Goal: Book appointment/travel/reservation

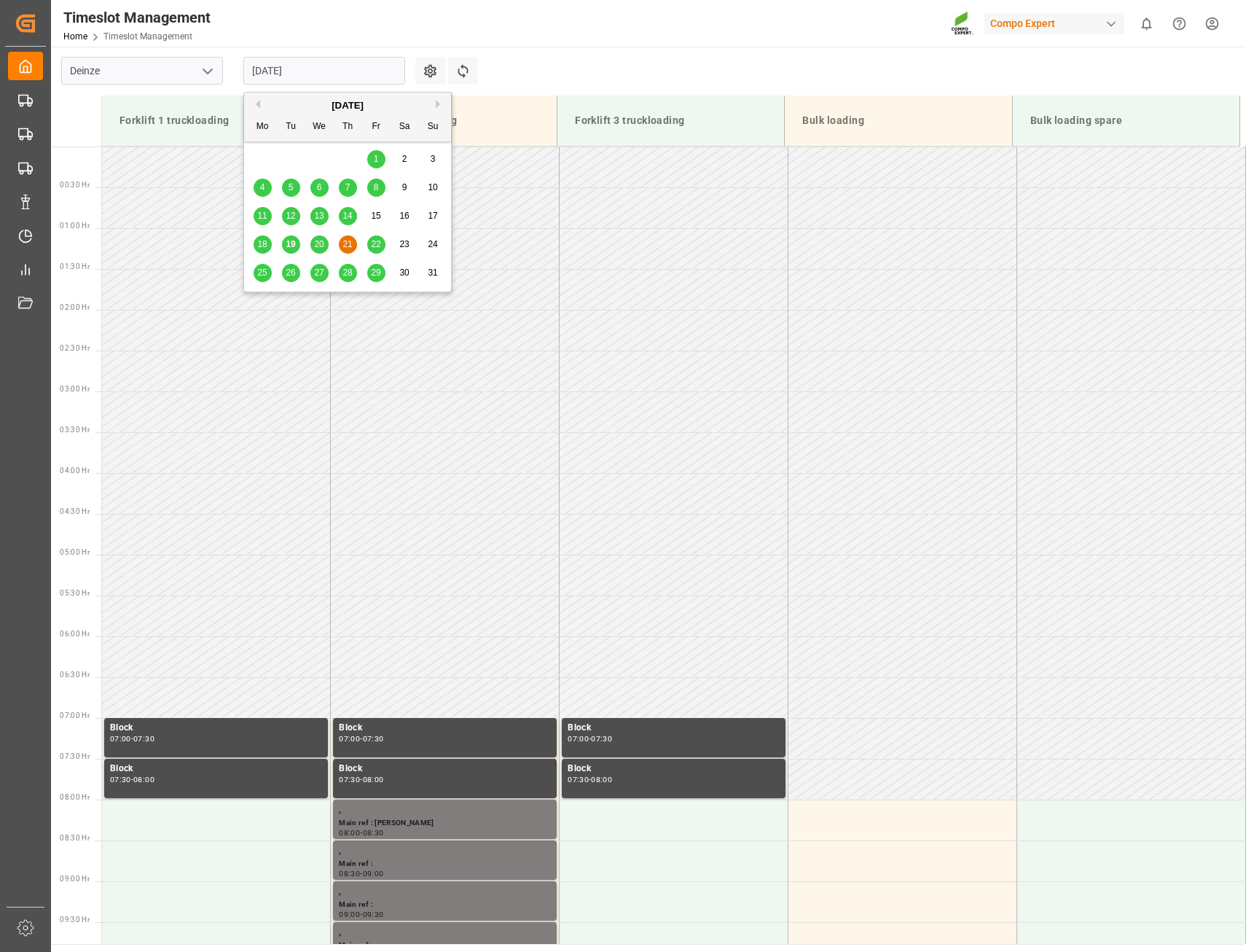
scroll to position [1052, 0]
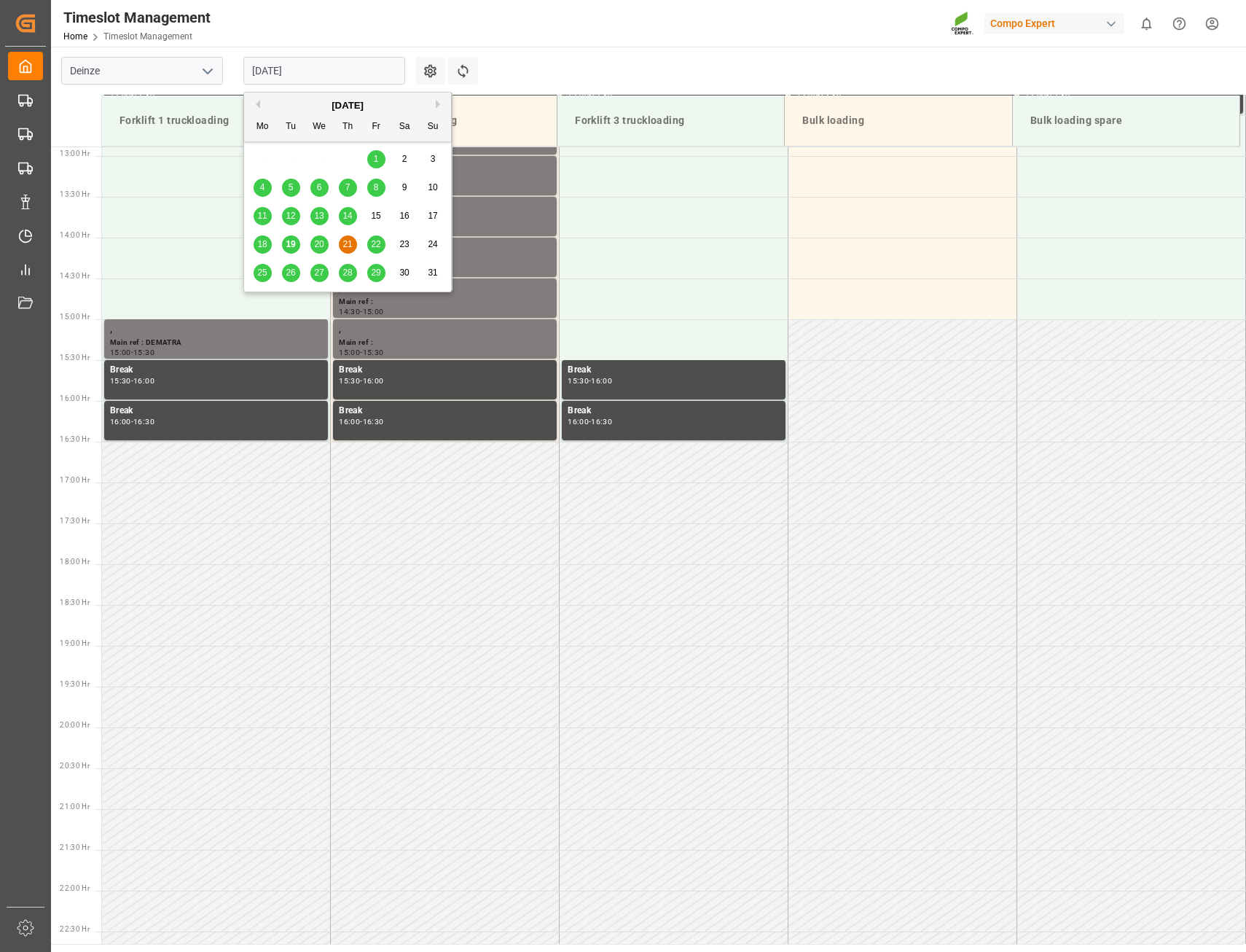
click at [292, 248] on span "19" at bounding box center [290, 244] width 10 height 10
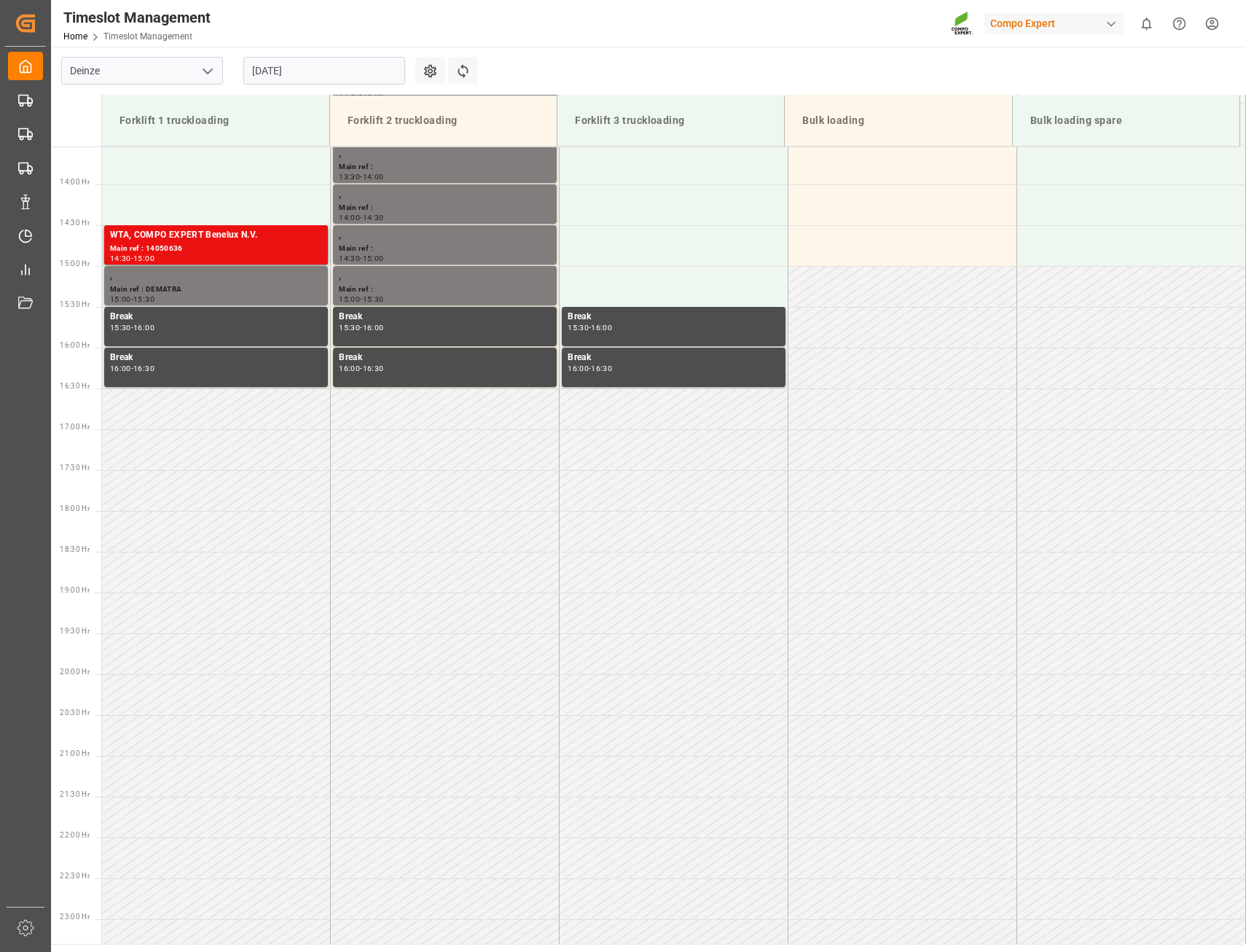
scroll to position [1133, 0]
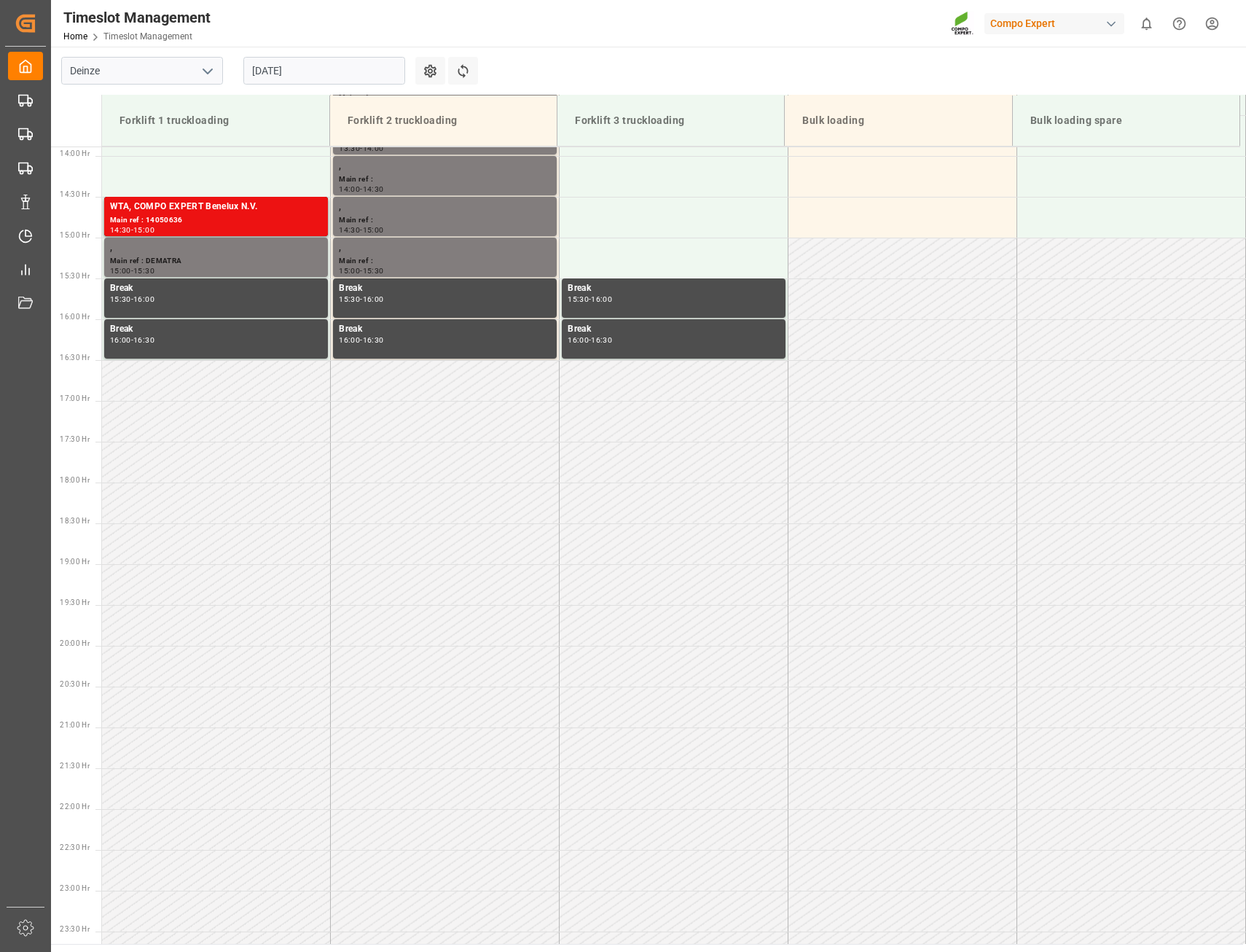
click at [340, 63] on input "[DATE]" at bounding box center [324, 71] width 162 height 28
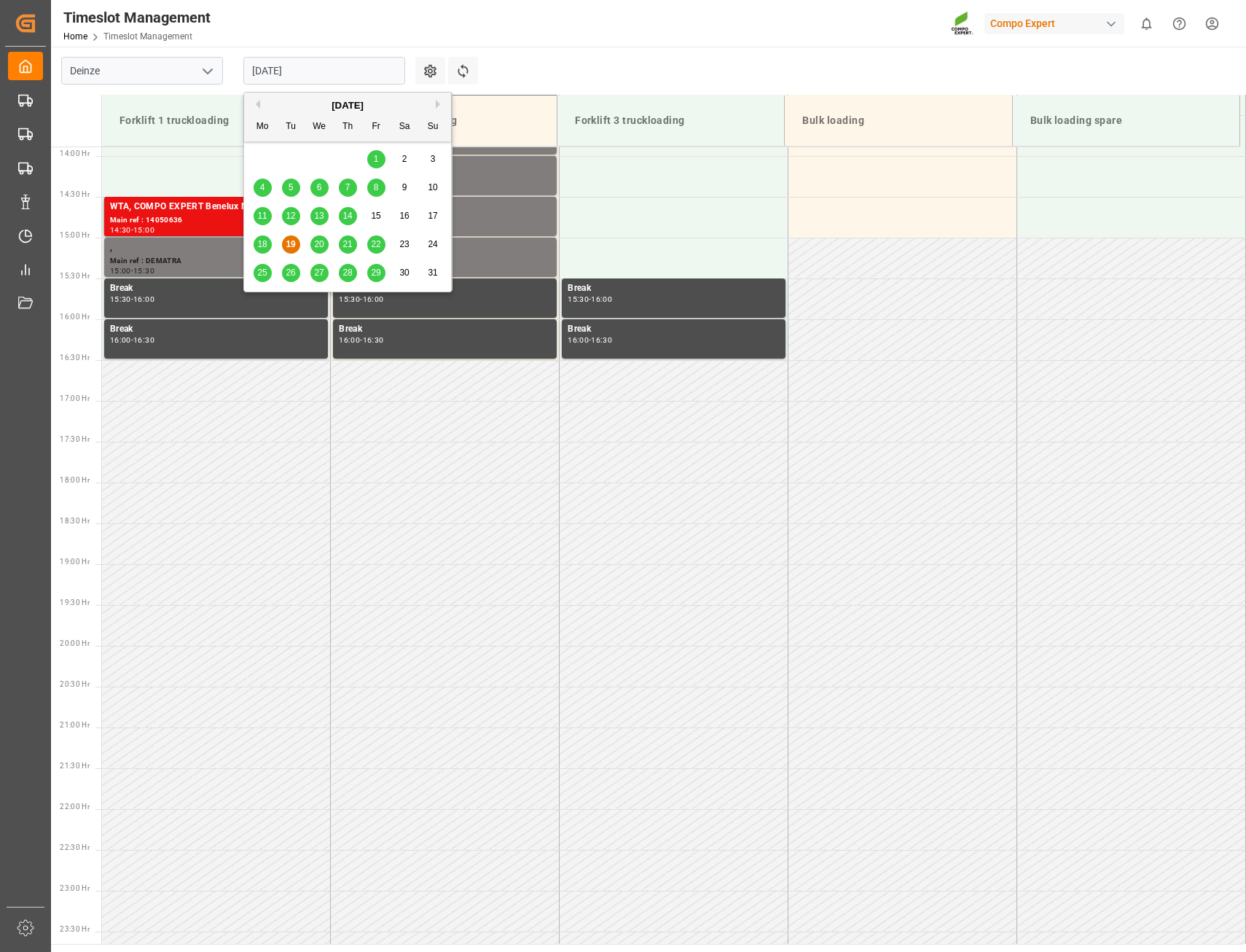
click at [315, 242] on span "20" at bounding box center [319, 244] width 10 height 10
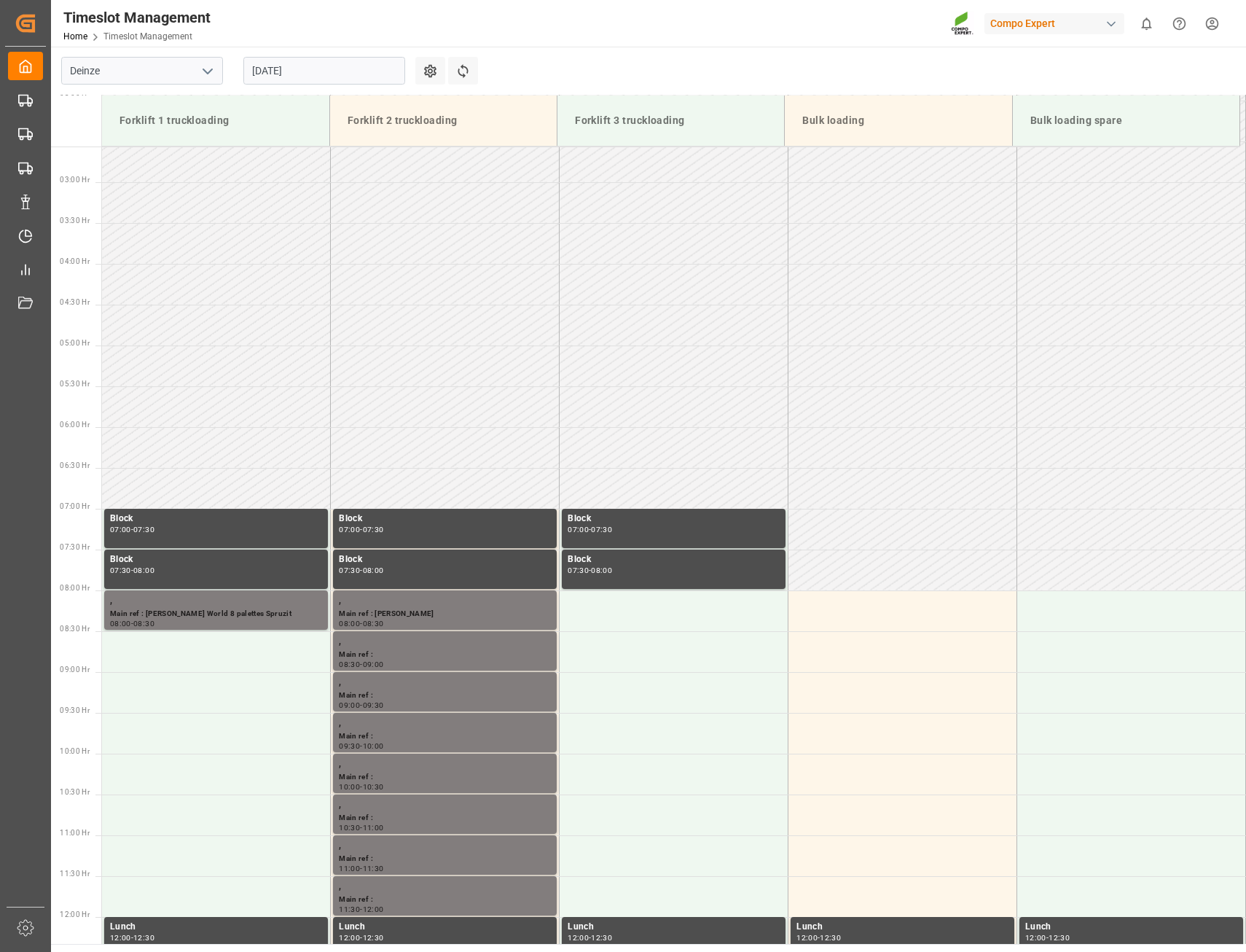
scroll to position [186, 0]
